Goal: Navigation & Orientation: Find specific page/section

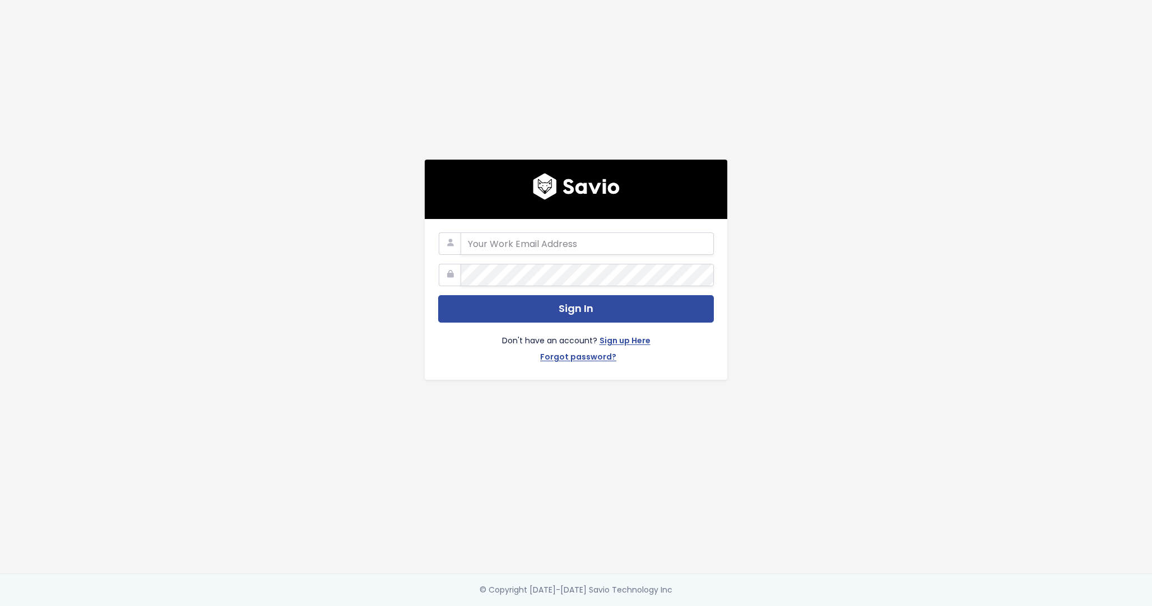
type input "hloganathan@flinks.com"
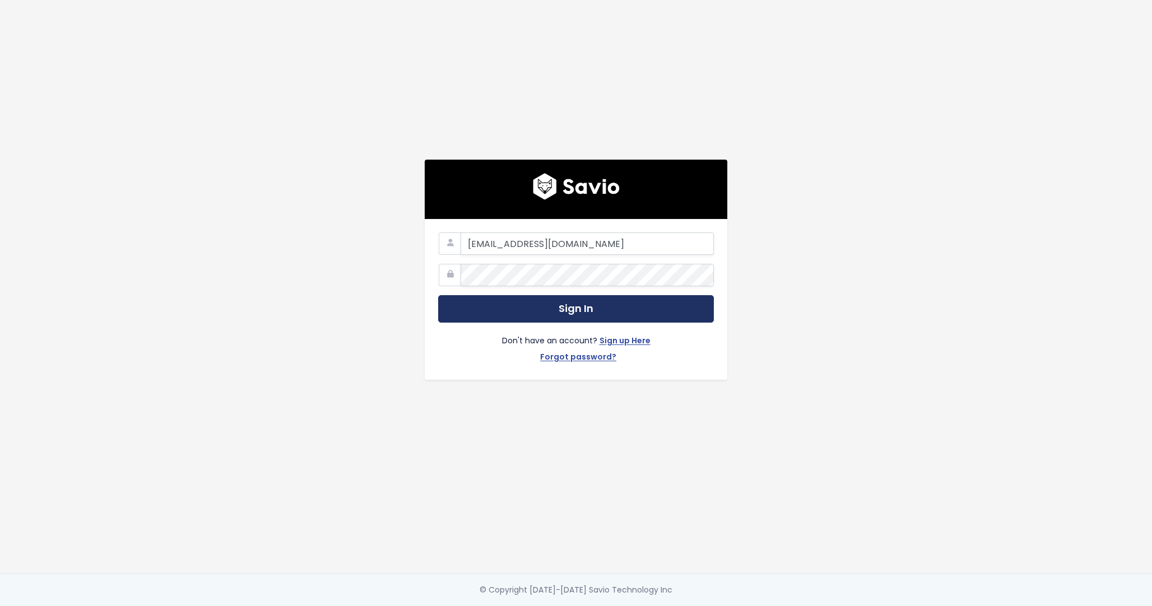
click at [564, 303] on button "Sign In" at bounding box center [576, 308] width 276 height 27
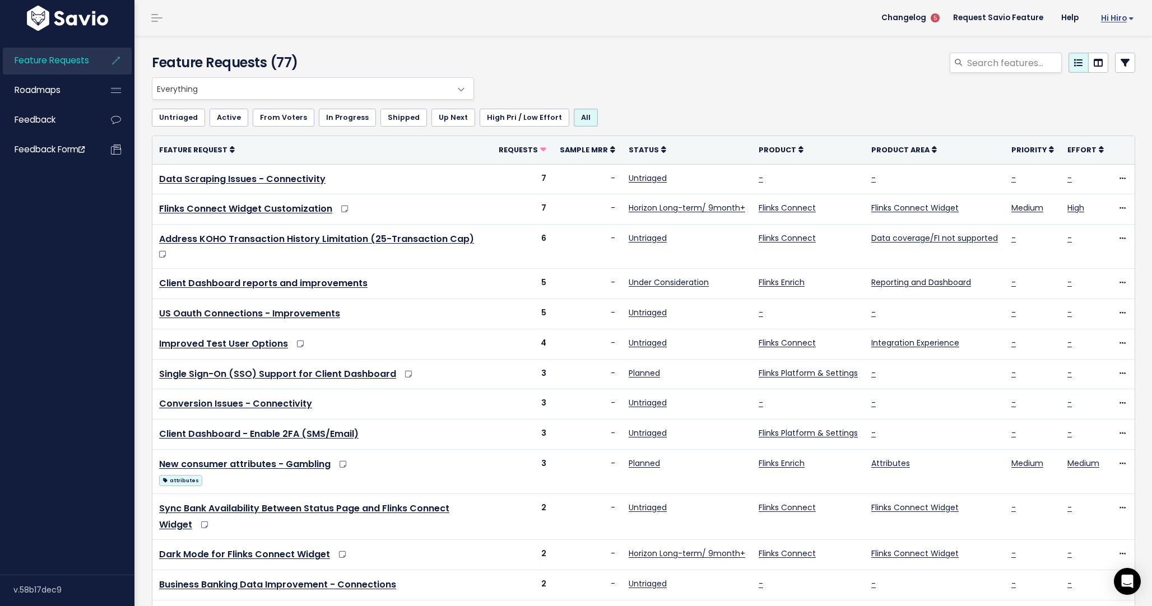
click at [1127, 15] on span "Hi Hiro" at bounding box center [1117, 18] width 33 height 8
click at [1116, 43] on link "My Settings" at bounding box center [1098, 51] width 81 height 22
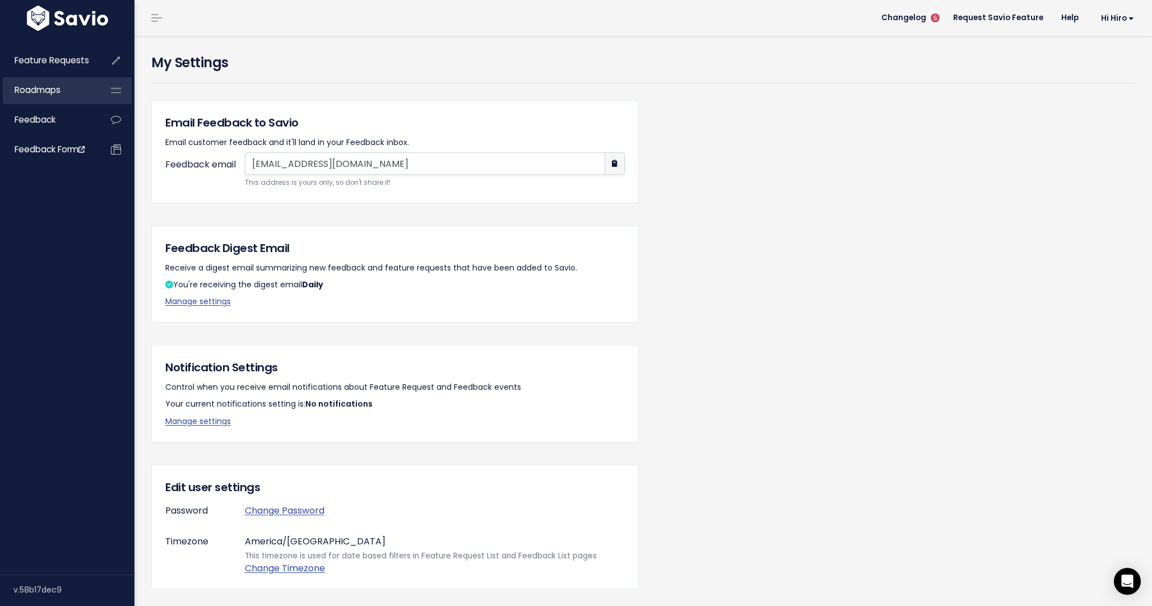
click at [87, 95] on link "Roadmaps" at bounding box center [48, 90] width 90 height 26
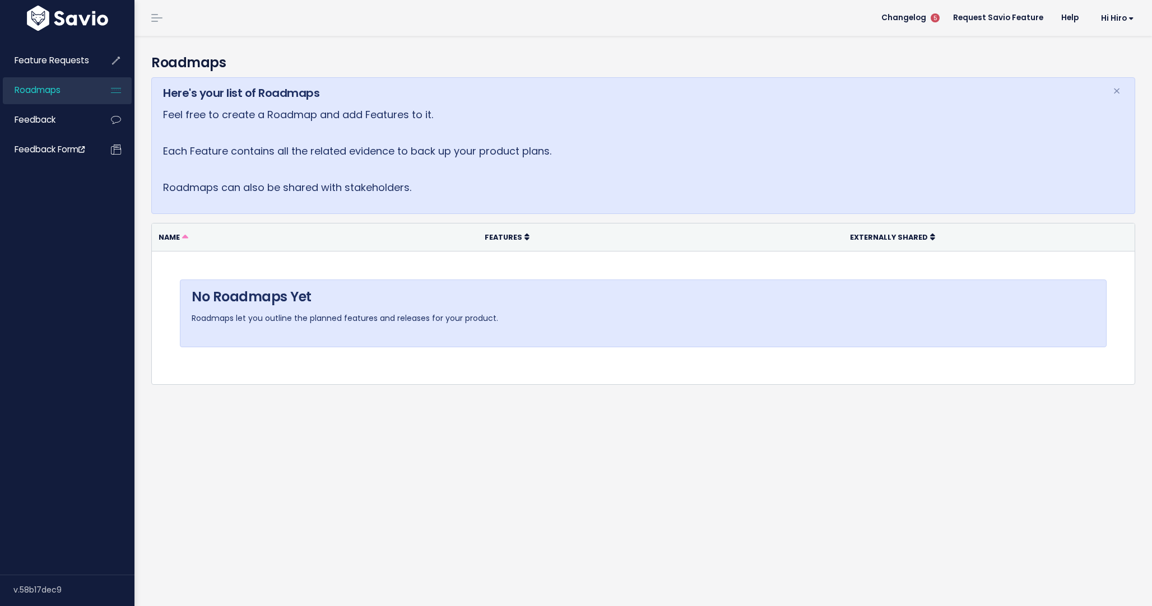
click at [81, 15] on img at bounding box center [67, 18] width 87 height 25
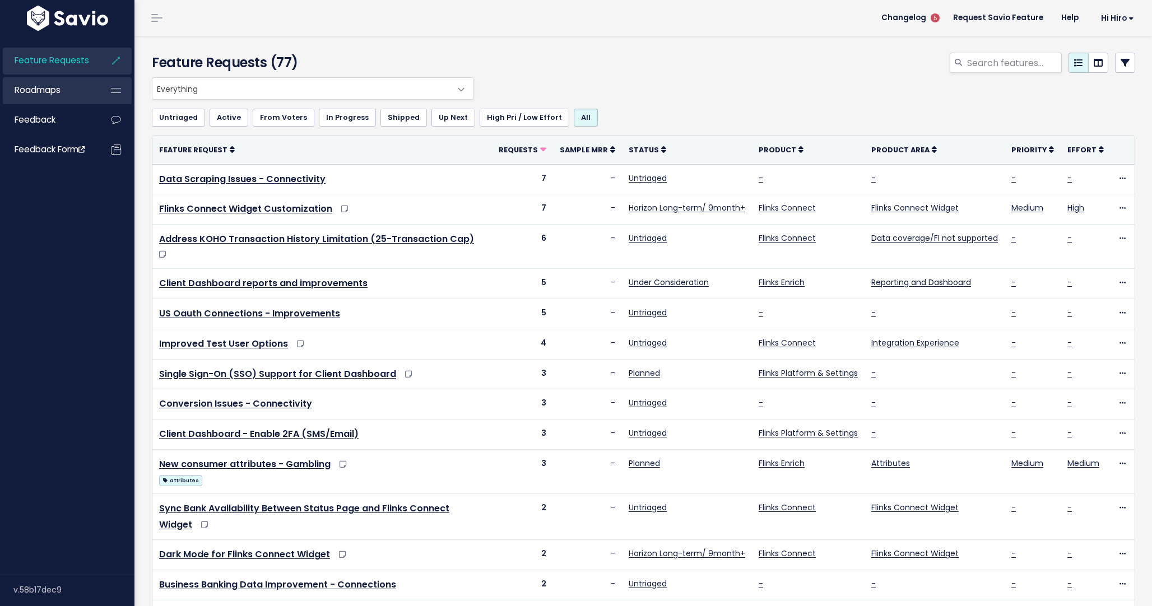
click at [83, 86] on link "Roadmaps" at bounding box center [48, 90] width 90 height 26
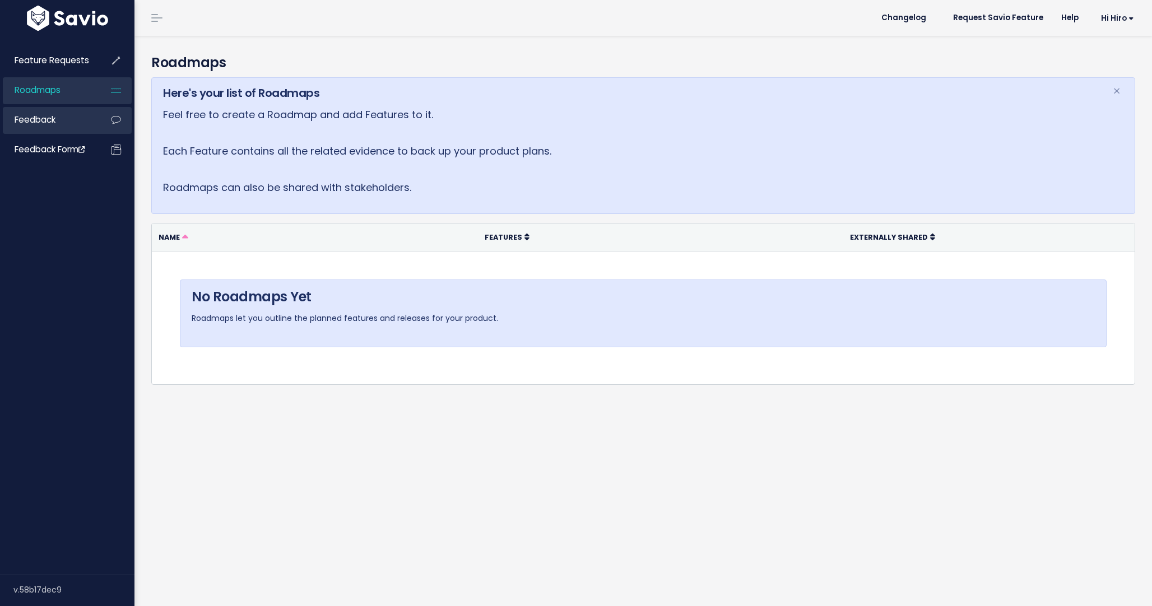
click at [83, 115] on link "Feedback" at bounding box center [48, 120] width 90 height 26
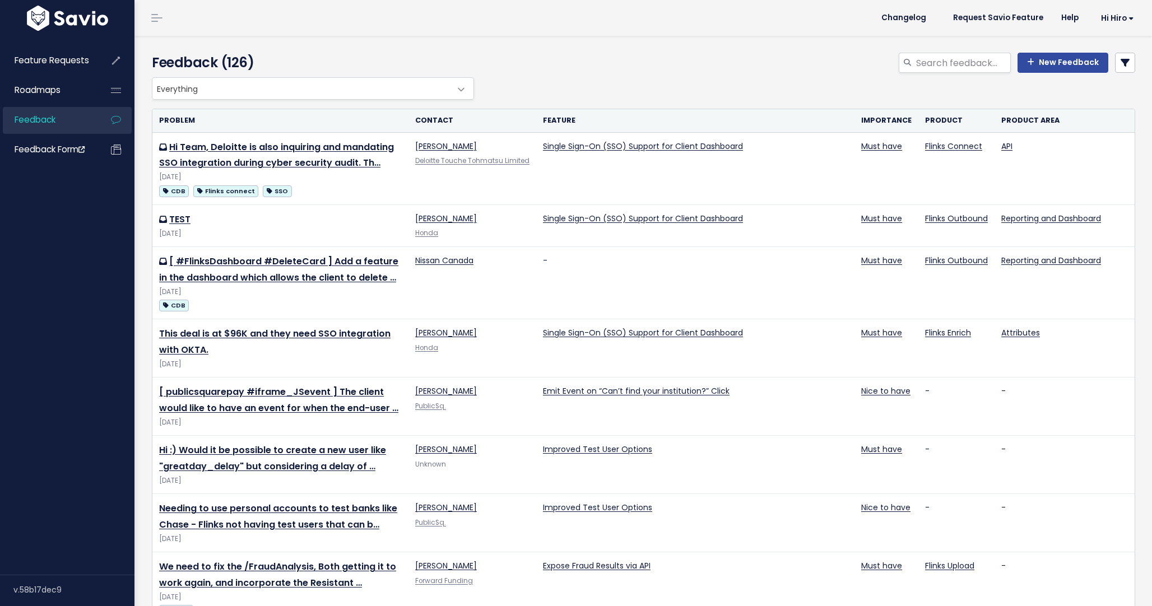
click at [82, 135] on ul "Feature Requests Roadmaps Feedback Feedback form" at bounding box center [67, 106] width 129 height 116
click at [83, 145] on span "Feedback form" at bounding box center [50, 149] width 70 height 12
click at [1111, 16] on span "Hi Hiro" at bounding box center [1117, 18] width 33 height 8
click at [1098, 55] on link "My Settings" at bounding box center [1098, 51] width 81 height 22
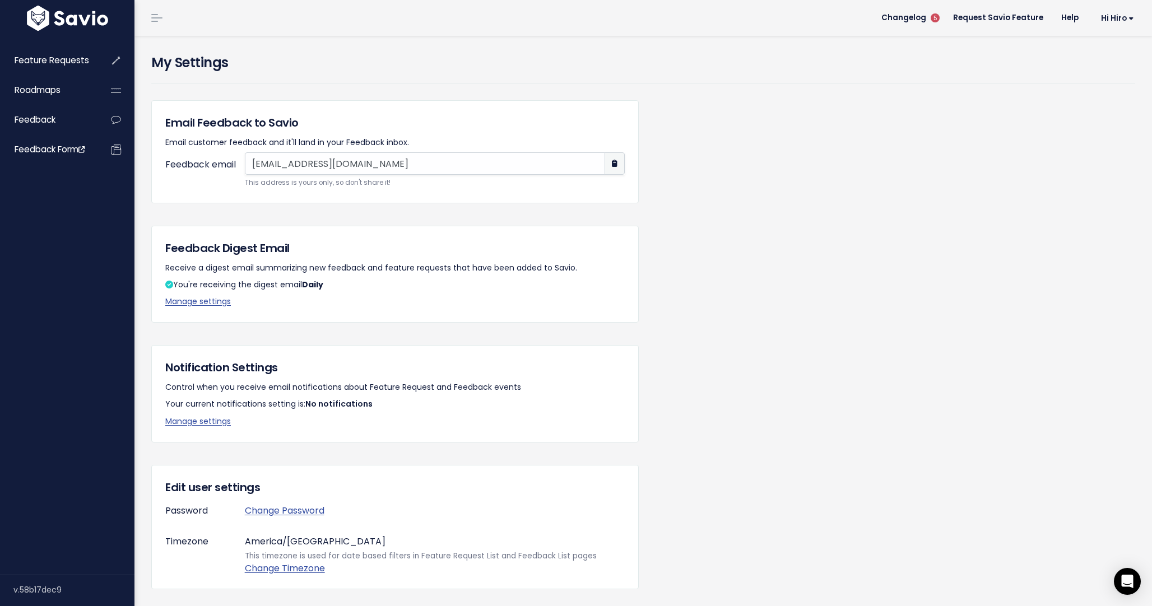
click at [156, 20] on link at bounding box center [157, 18] width 18 height 10
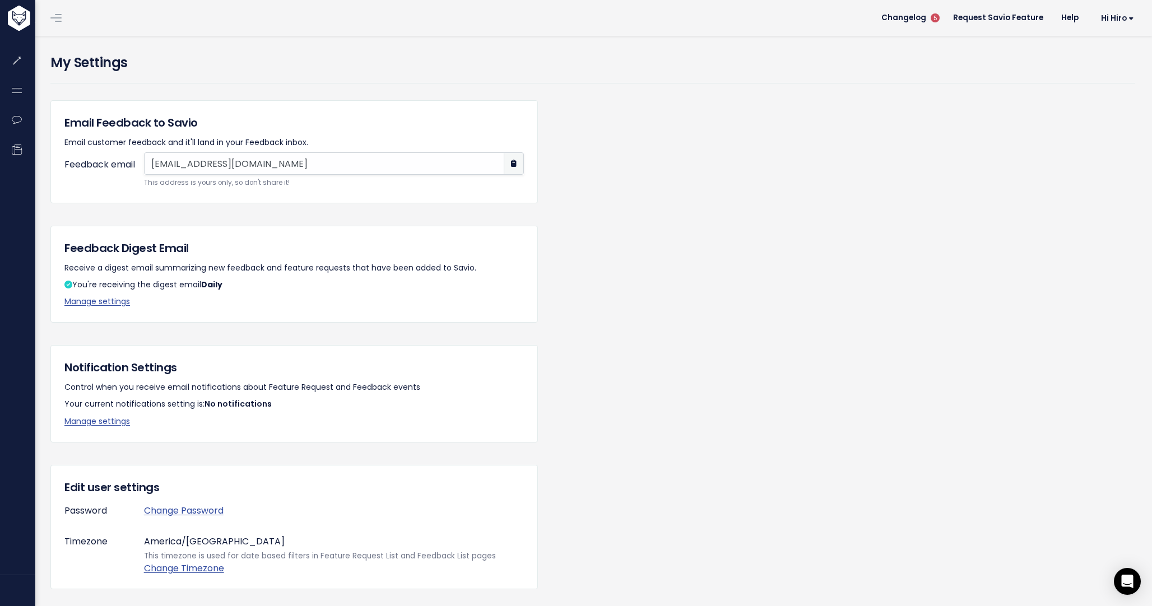
click at [60, 25] on li at bounding box center [54, 17] width 22 height 31
click at [50, 20] on link at bounding box center [56, 18] width 18 height 10
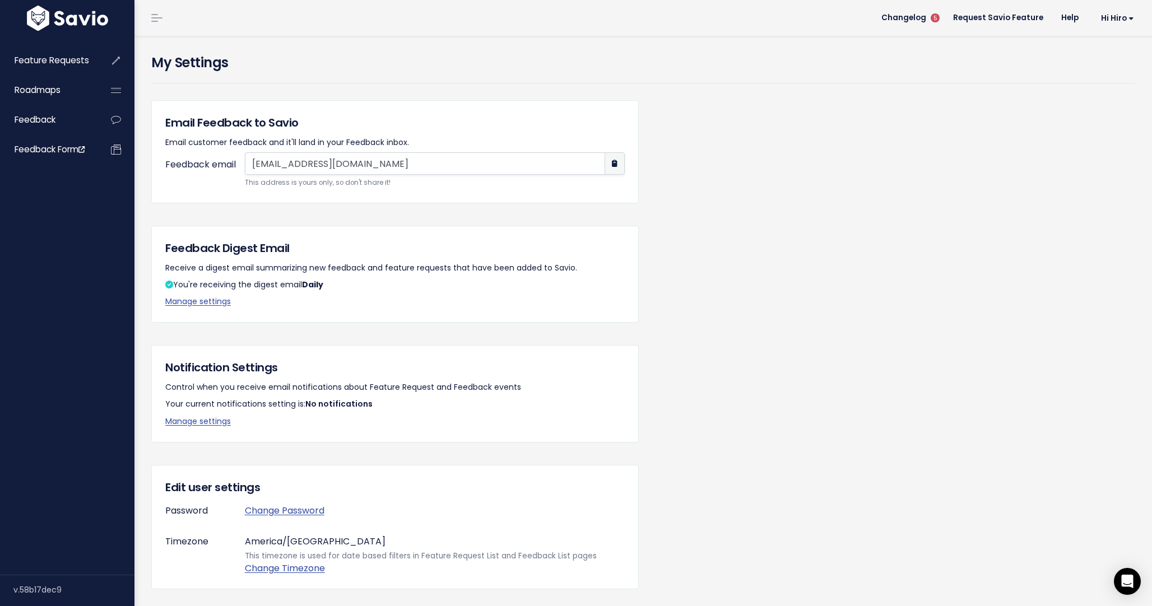
click at [33, 18] on img at bounding box center [67, 18] width 87 height 25
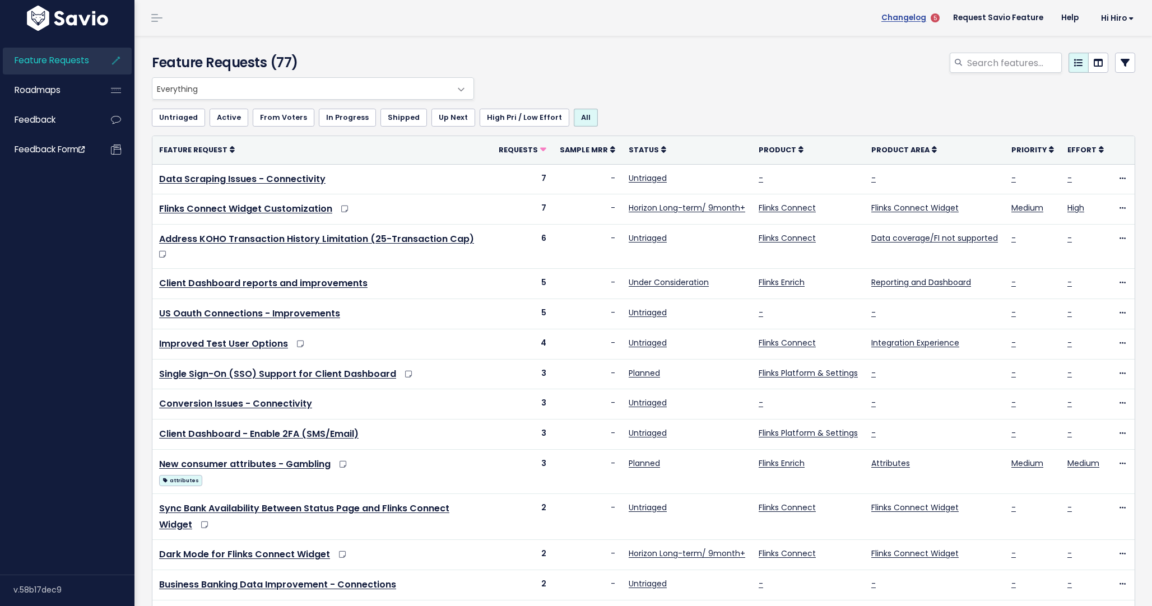
click at [918, 18] on span "Changelog" at bounding box center [903, 18] width 45 height 8
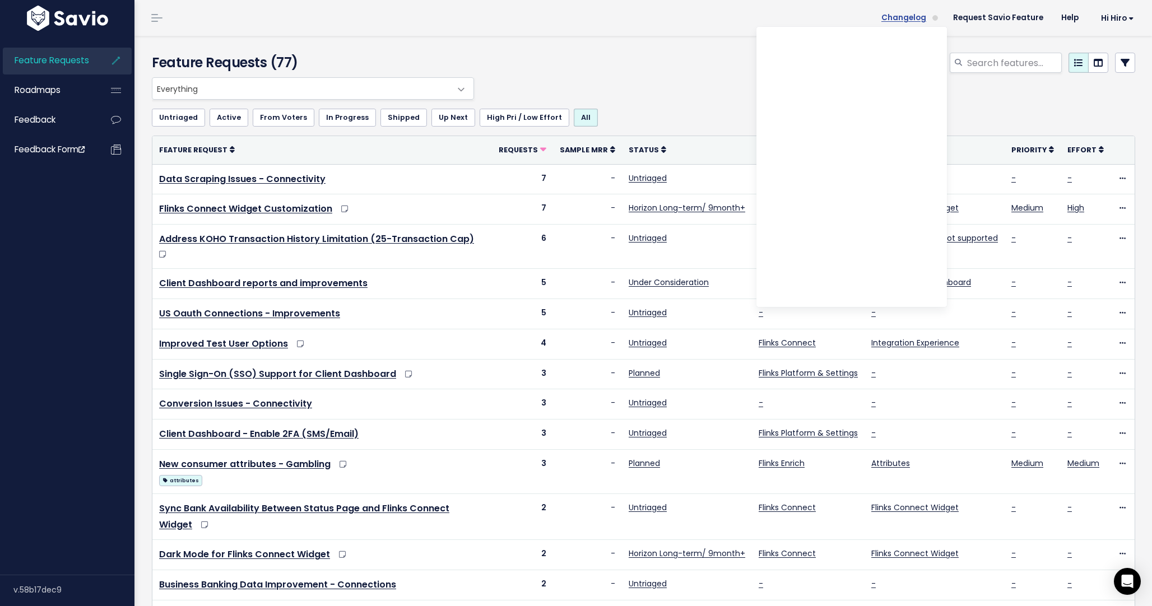
click at [918, 18] on span "Changelog" at bounding box center [903, 18] width 45 height 8
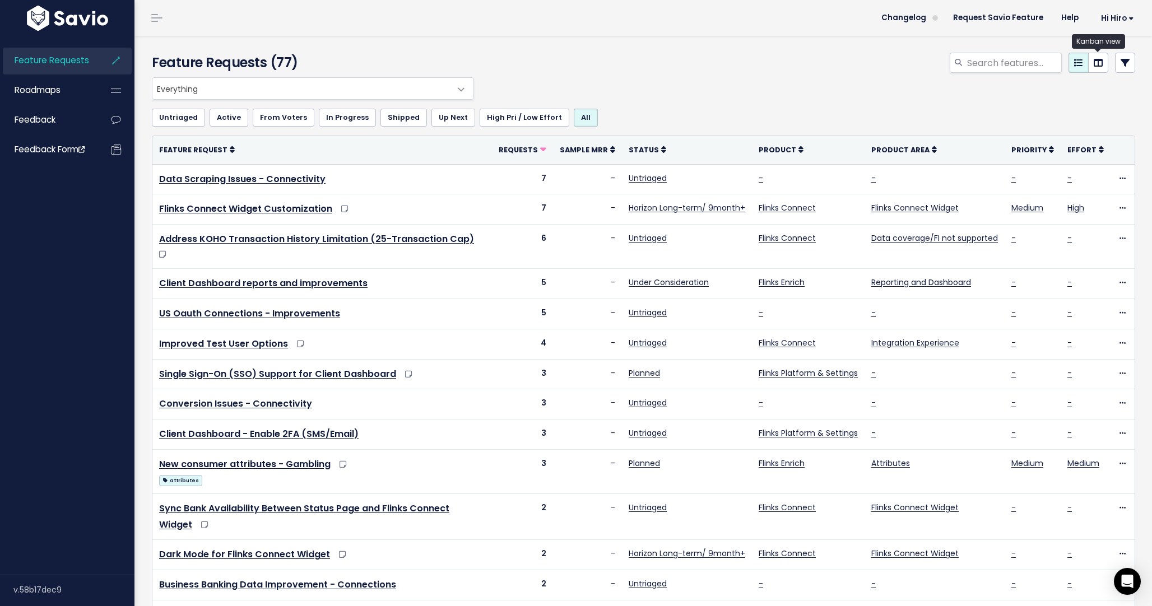
click at [1100, 67] on icon at bounding box center [1098, 62] width 9 height 9
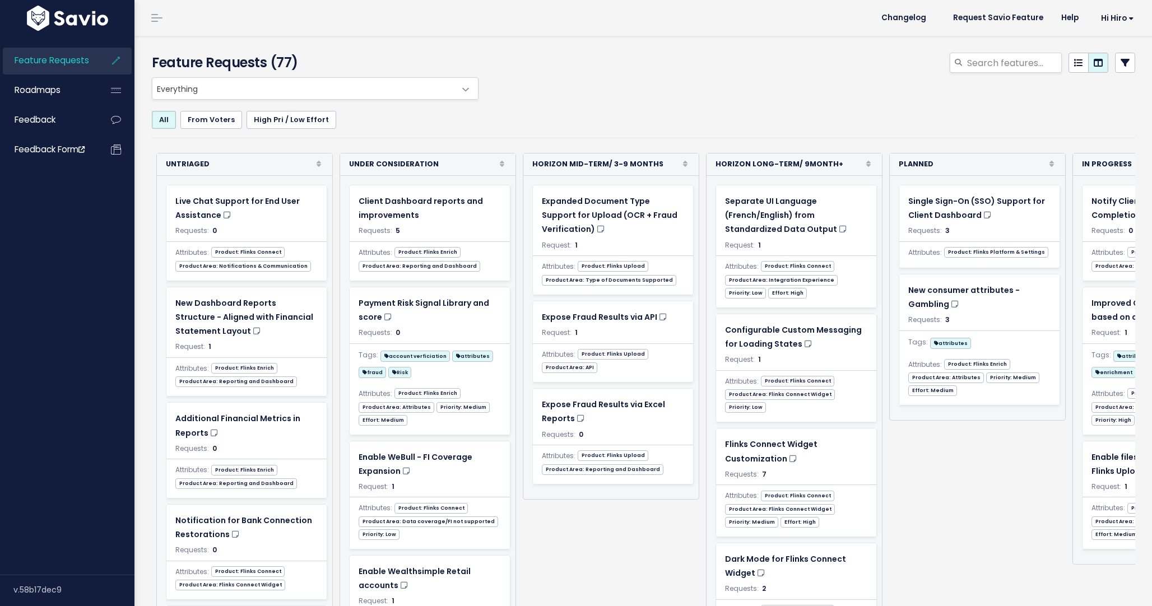
click at [1100, 67] on icon at bounding box center [1098, 62] width 9 height 9
click at [1079, 66] on icon at bounding box center [1078, 62] width 9 height 9
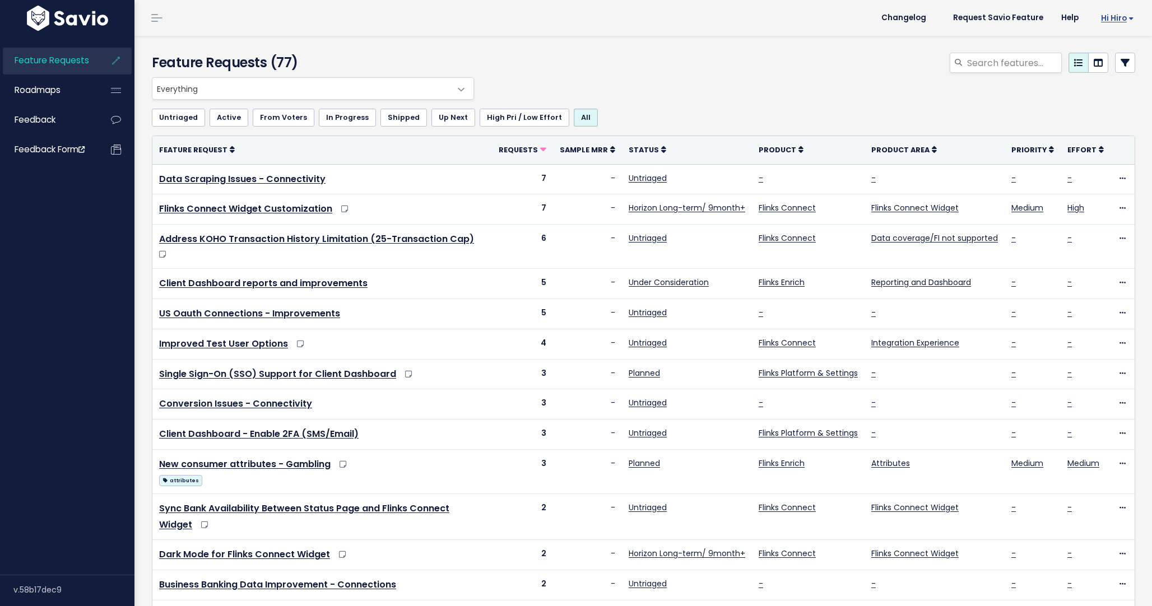
click at [1134, 19] on span "Hi Hiro" at bounding box center [1117, 18] width 33 height 8
click at [639, 63] on div at bounding box center [810, 65] width 667 height 25
click at [119, 91] on icon at bounding box center [116, 90] width 20 height 26
click at [160, 13] on link at bounding box center [157, 18] width 18 height 10
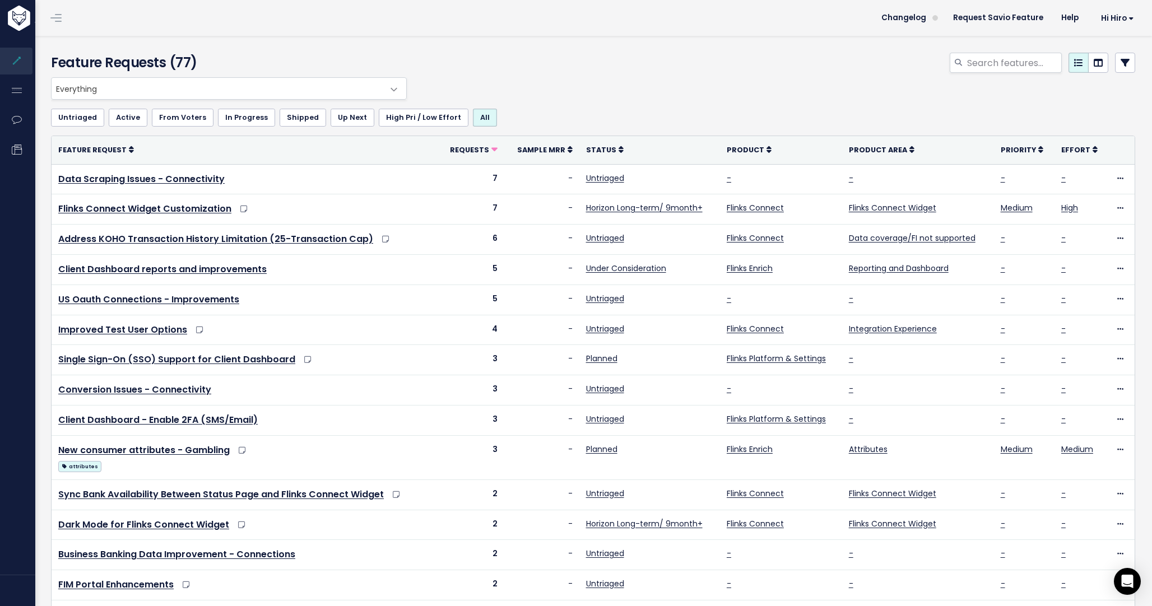
click at [63, 16] on link at bounding box center [56, 18] width 18 height 10
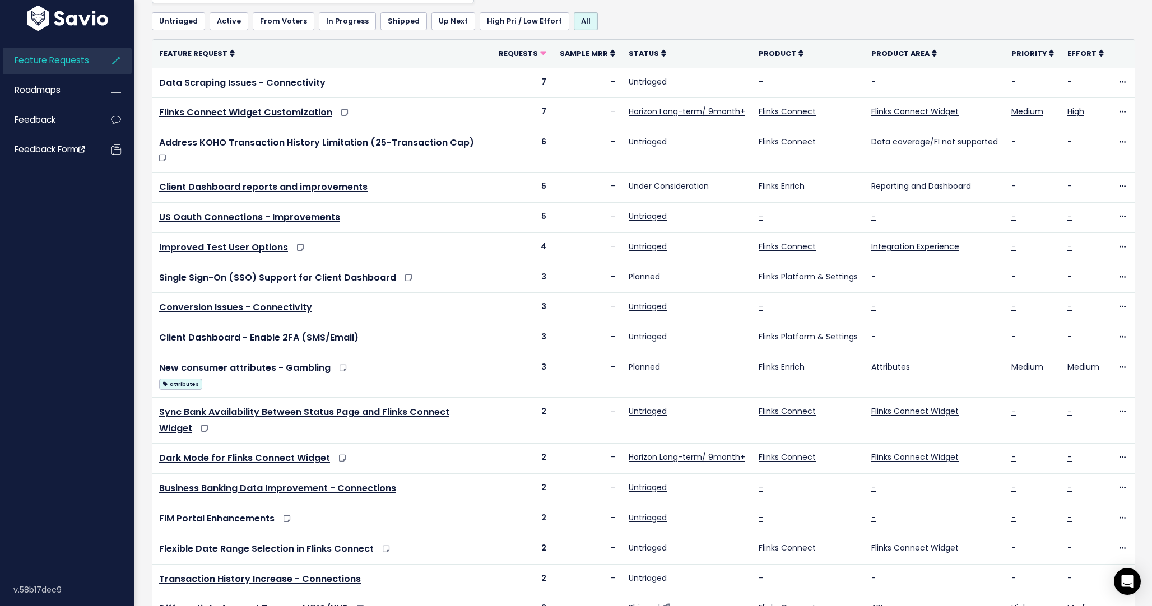
scroll to position [232, 0]
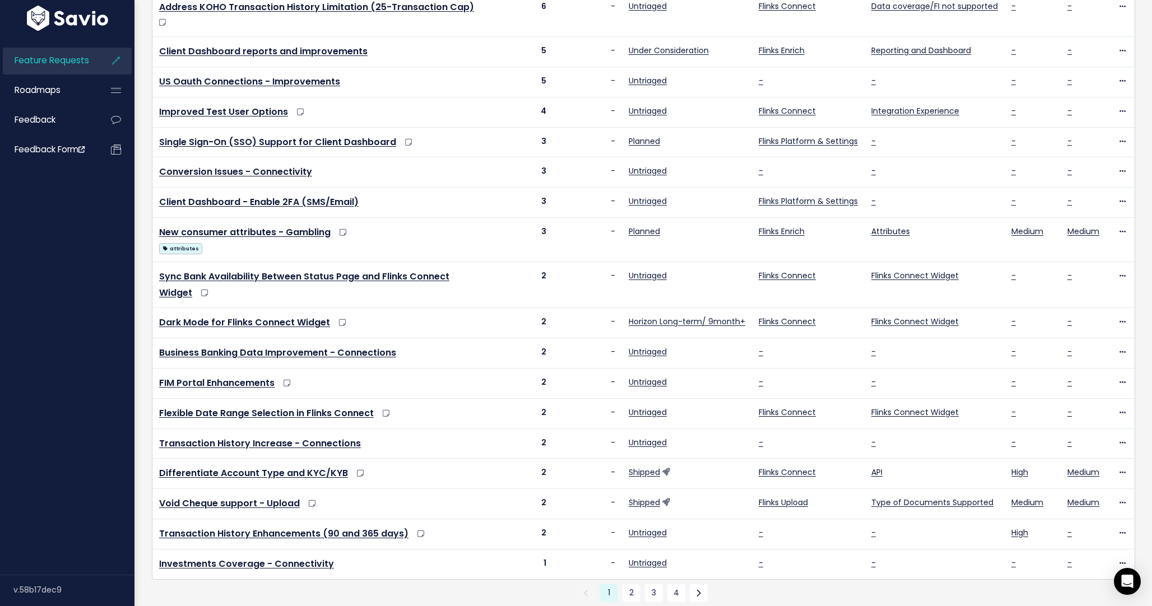
click at [38, 15] on img at bounding box center [67, 18] width 87 height 25
